Goal: Task Accomplishment & Management: Complete application form

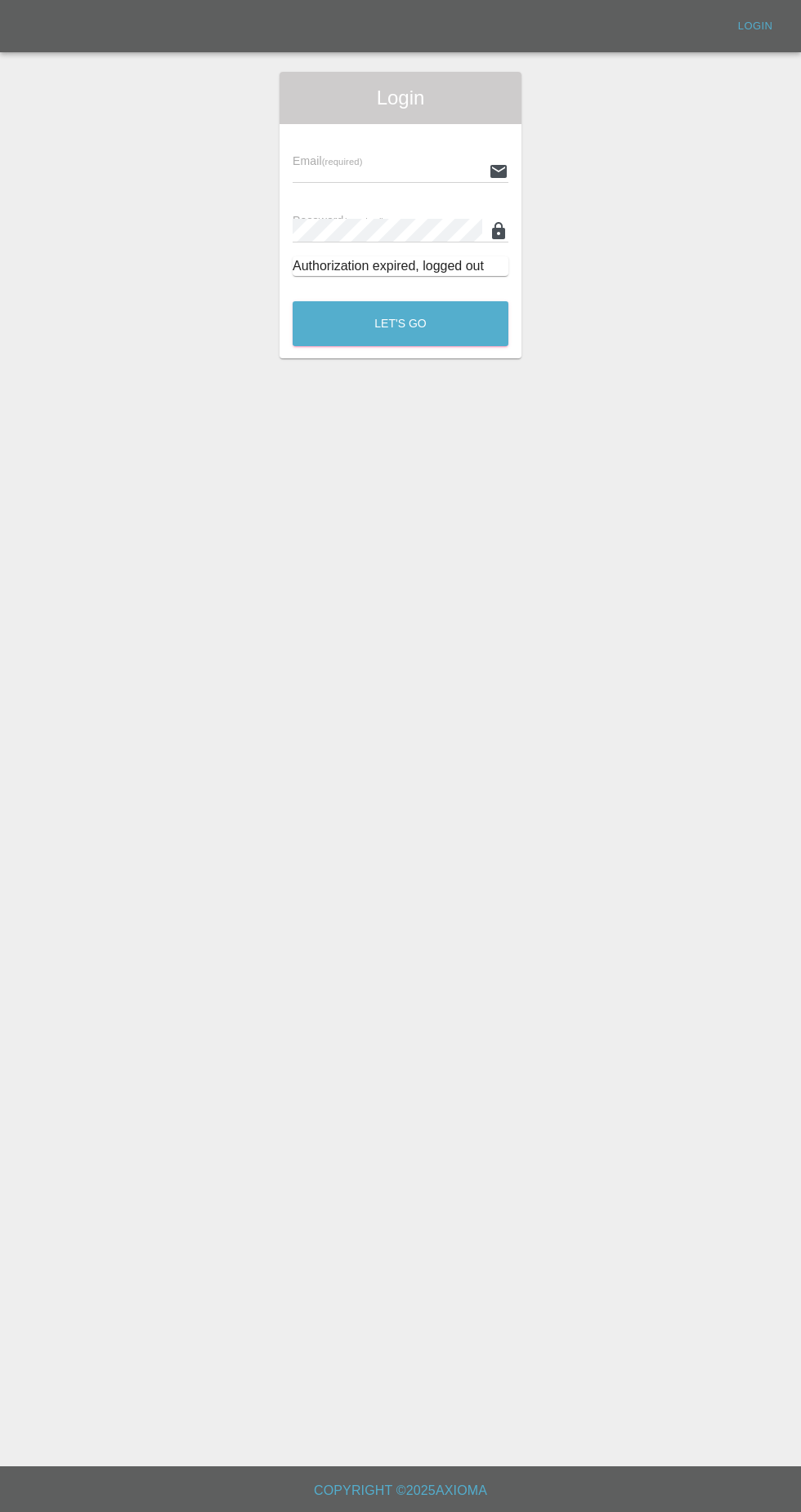
click at [408, 171] on input "text" at bounding box center [387, 171] width 190 height 24
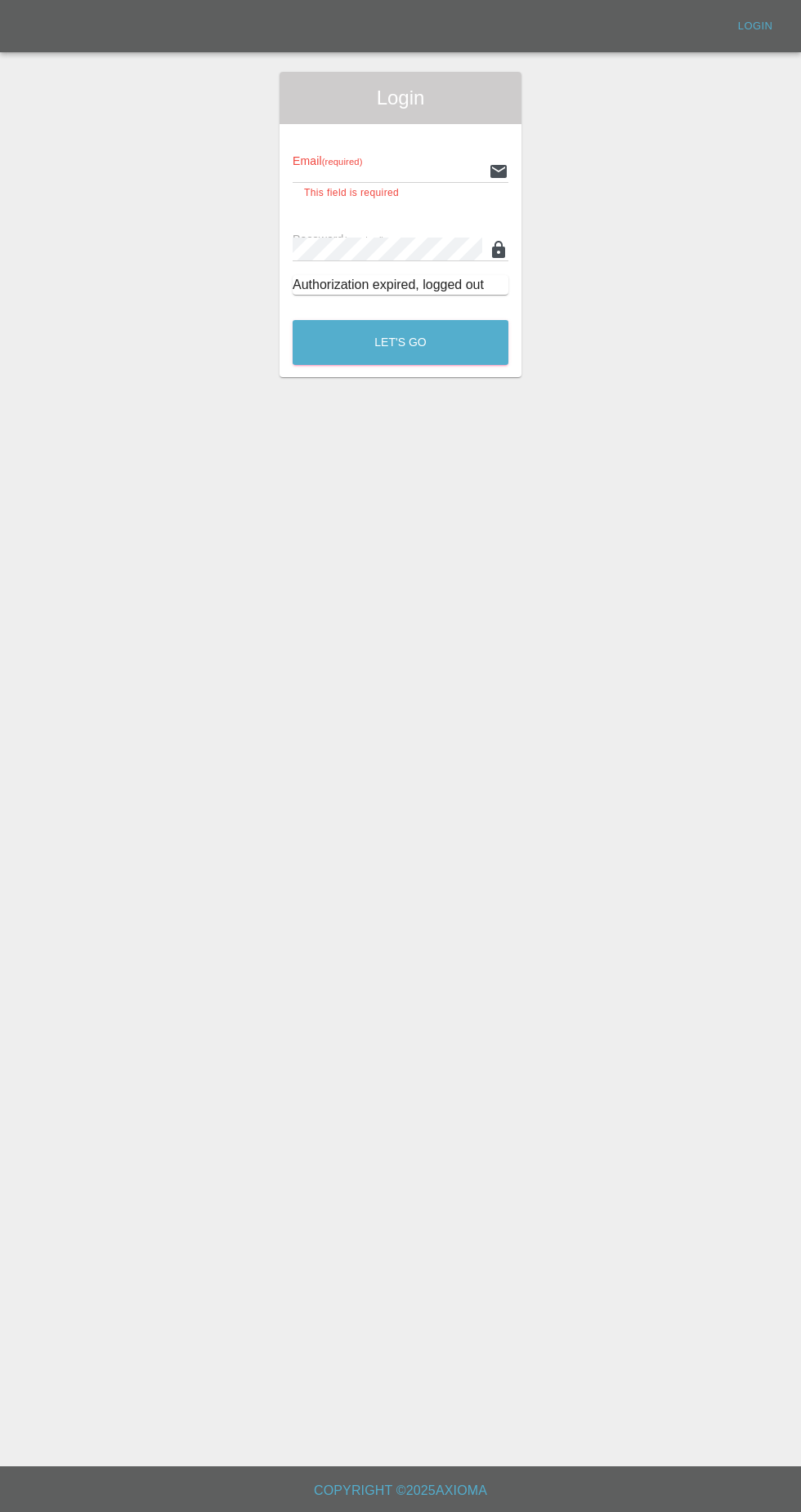
type input "[EMAIL_ADDRESS][DOMAIN_NAME]"
click at [293, 320] on button "Let's Go" at bounding box center [400, 342] width 216 height 45
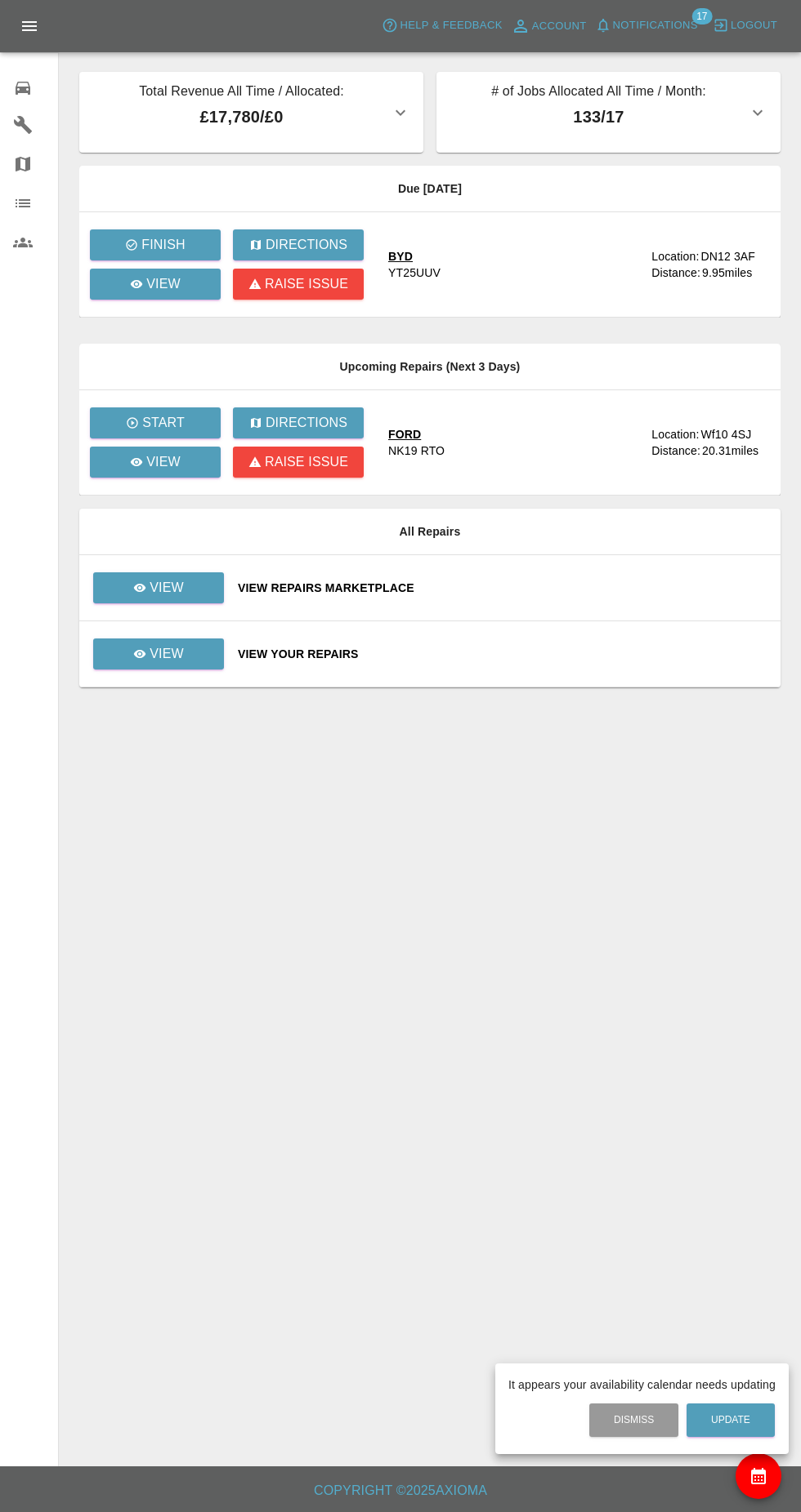
click at [190, 297] on div at bounding box center [400, 756] width 801 height 1512
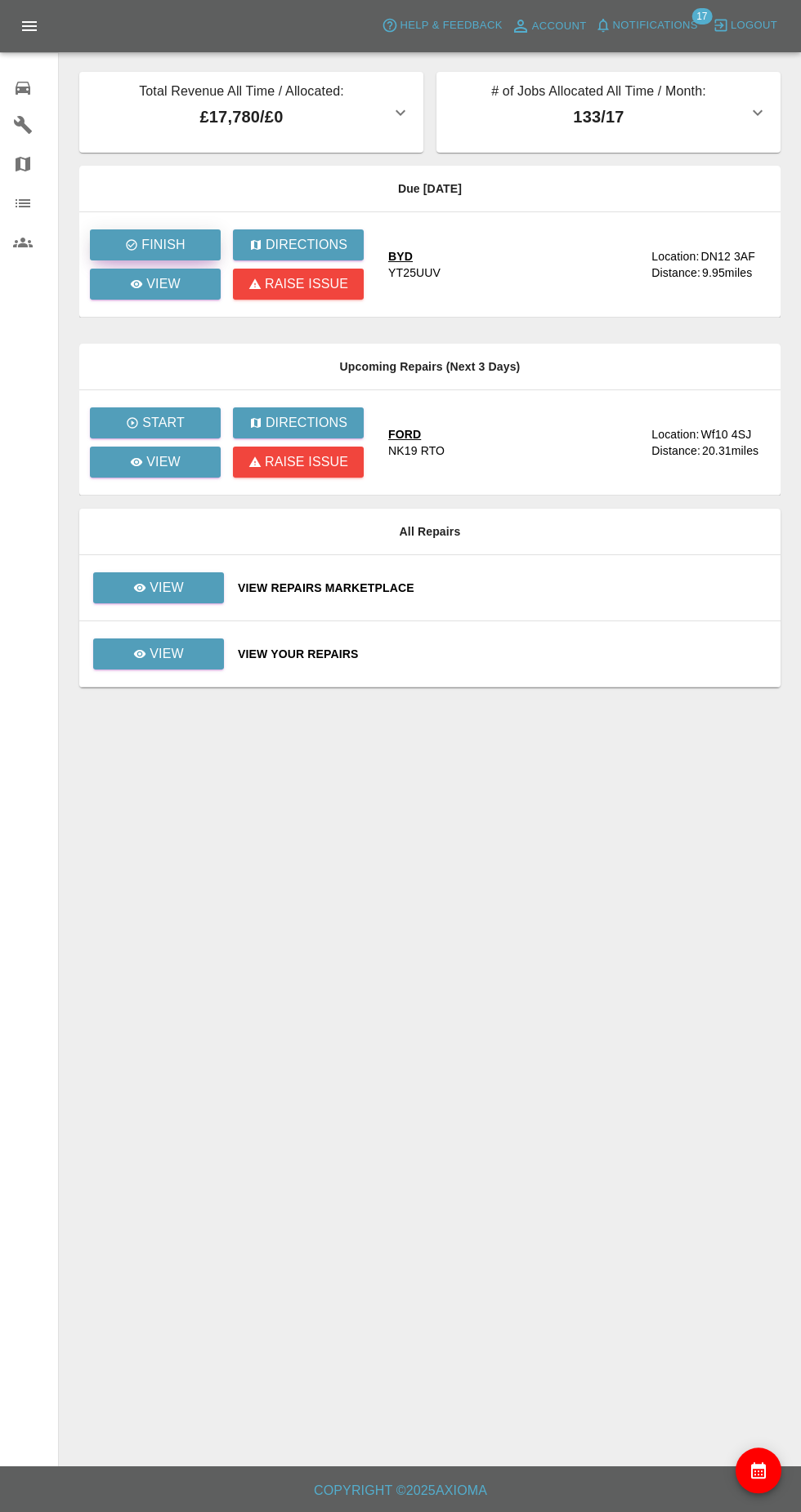
click at [191, 252] on button "Finish" at bounding box center [155, 244] width 131 height 31
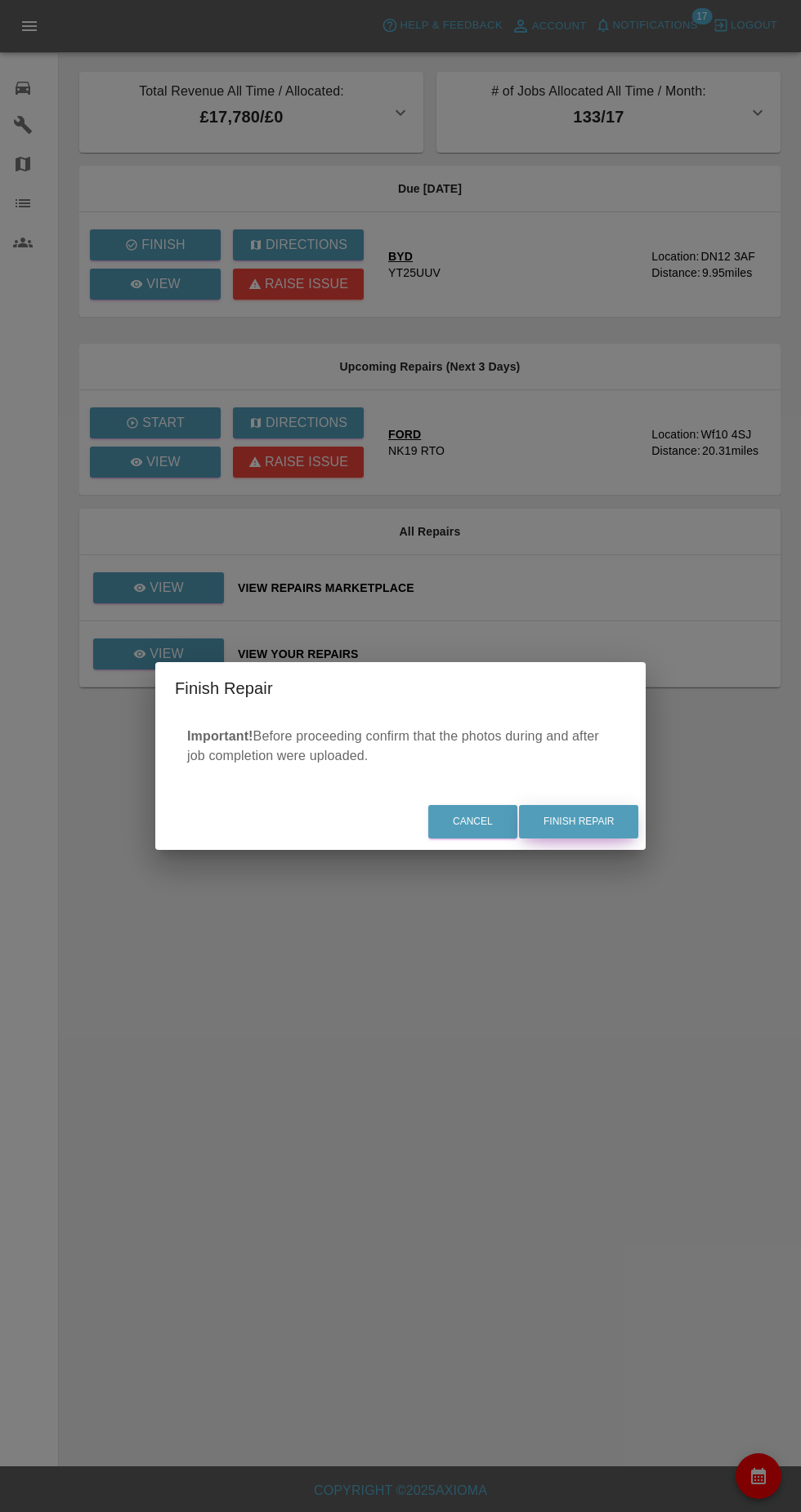
click at [581, 823] on button "Finish Repair" at bounding box center [578, 822] width 119 height 34
click at [615, 821] on div "Cancel Finish Repair" at bounding box center [400, 822] width 490 height 55
click at [173, 282] on div "Finish Repair Important! Before proceeding confirm that the photos during and a…" at bounding box center [400, 756] width 801 height 1512
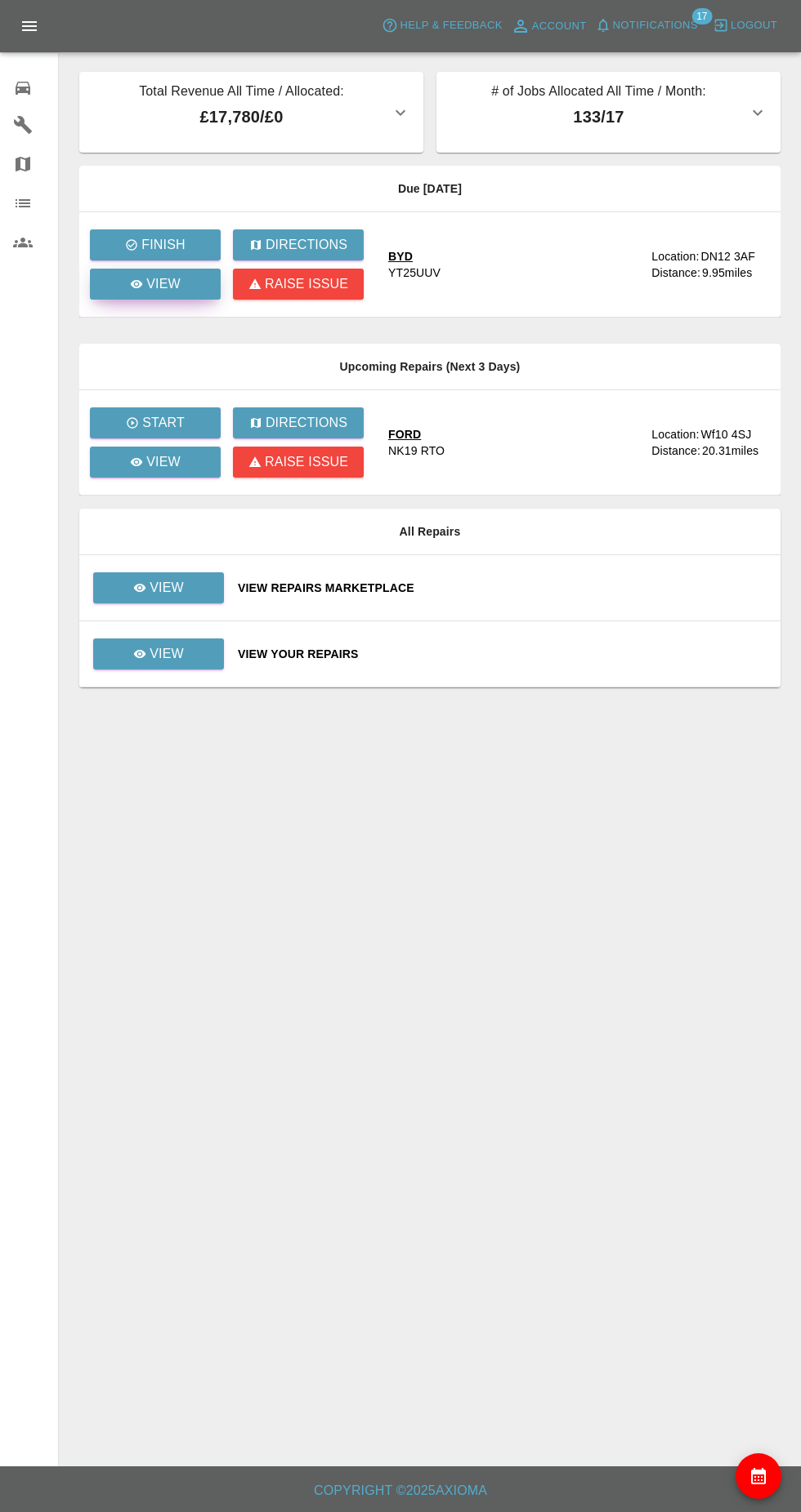
click at [182, 296] on link "View" at bounding box center [155, 284] width 131 height 31
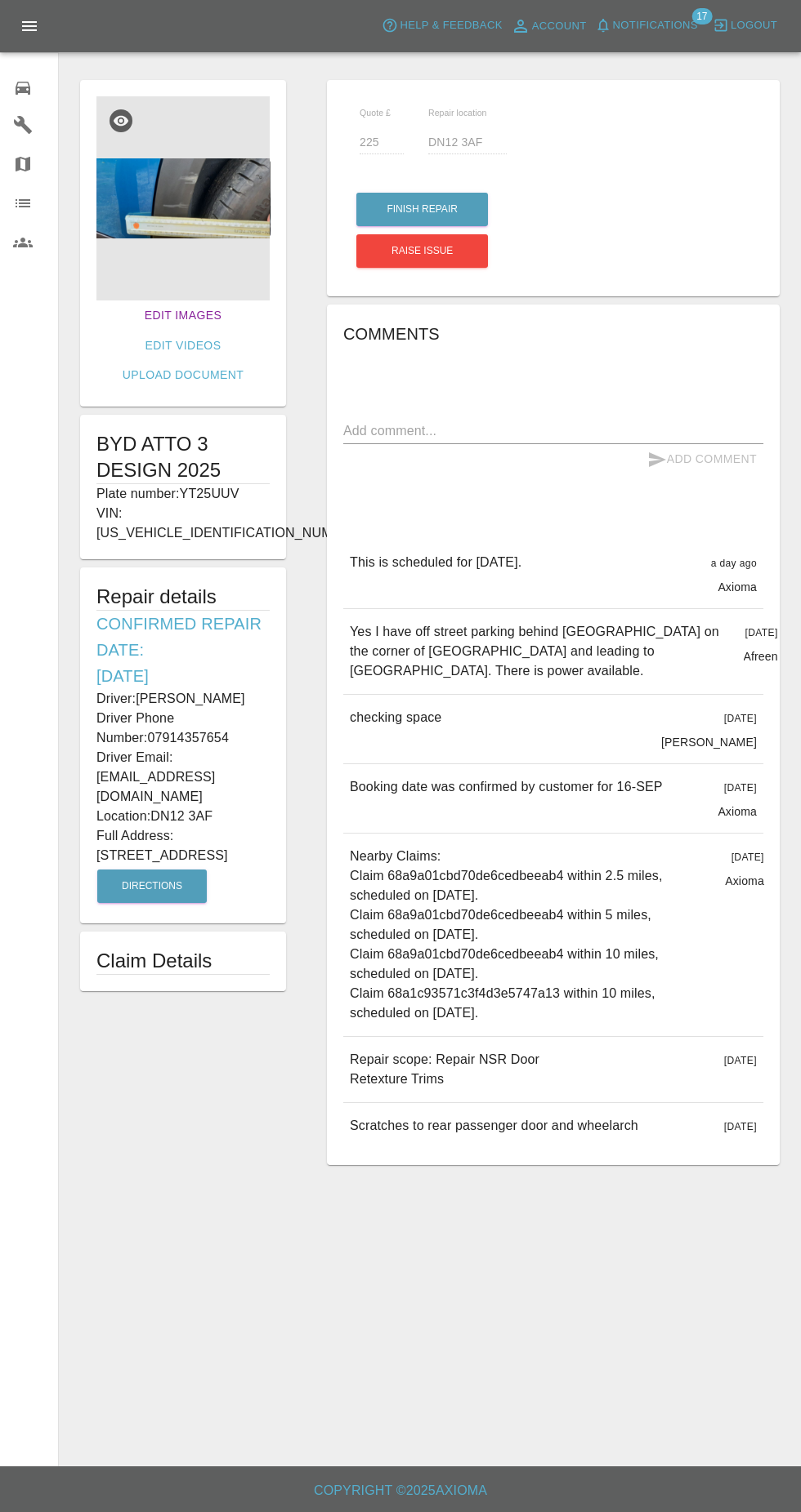
click at [168, 307] on link "Edit Images" at bounding box center [183, 316] width 90 height 30
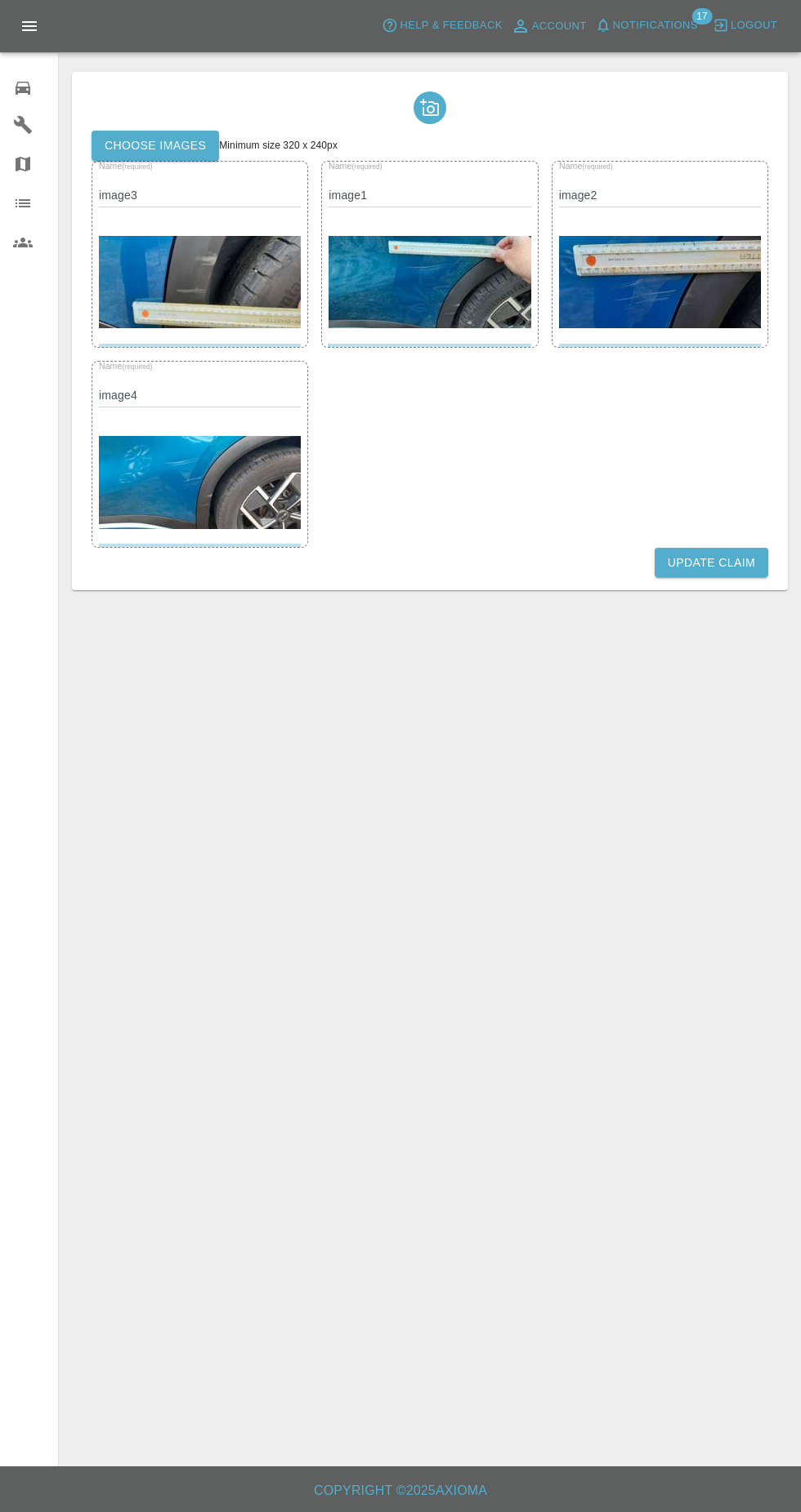
click at [188, 134] on label "Choose images" at bounding box center [155, 145] width 127 height 30
click at [0, 0] on input "Choose images" at bounding box center [0, 0] width 0 height 0
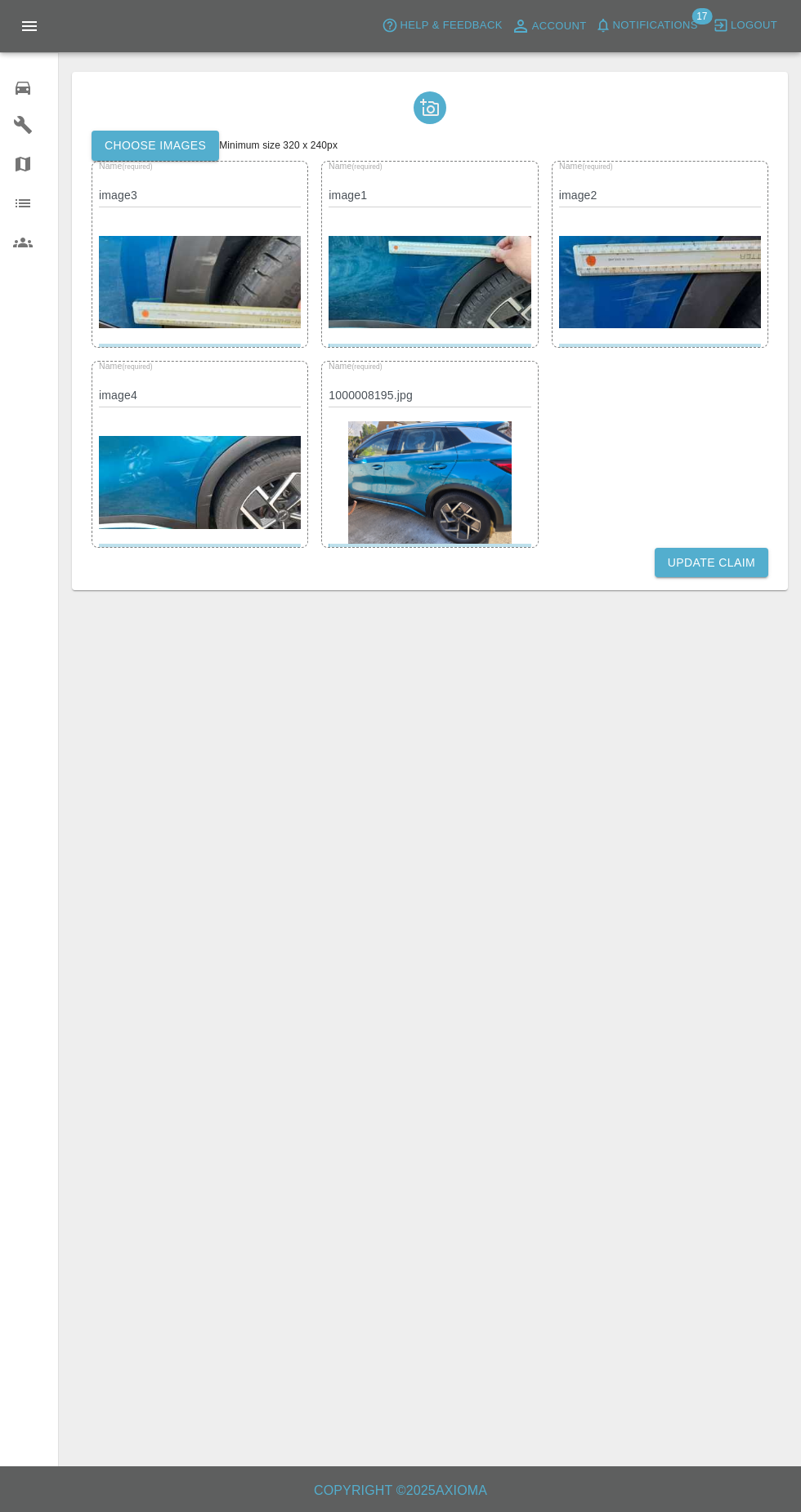
click at [714, 570] on button "Update Claim" at bounding box center [711, 562] width 114 height 30
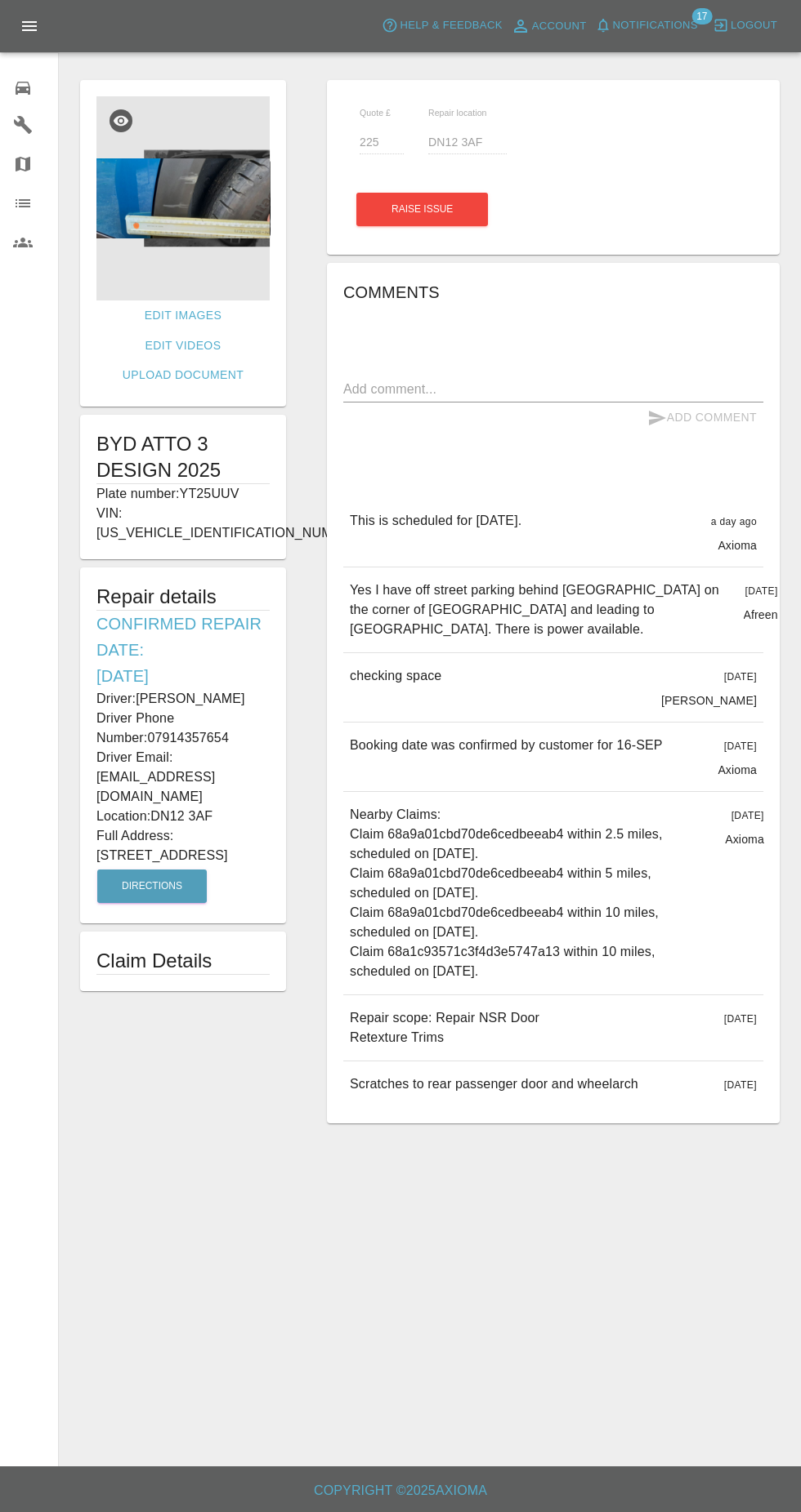
scroll to position [2, 0]
